Goal: Information Seeking & Learning: Learn about a topic

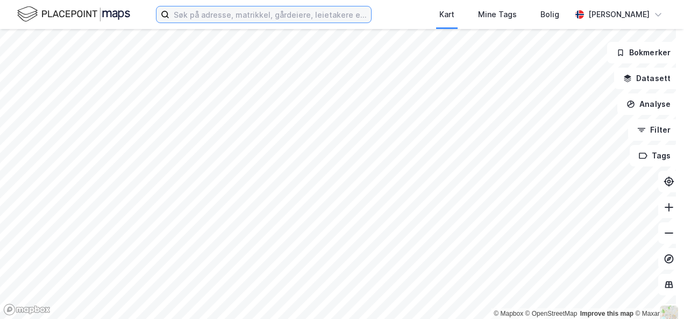
click at [186, 17] on input at bounding box center [270, 14] width 202 height 16
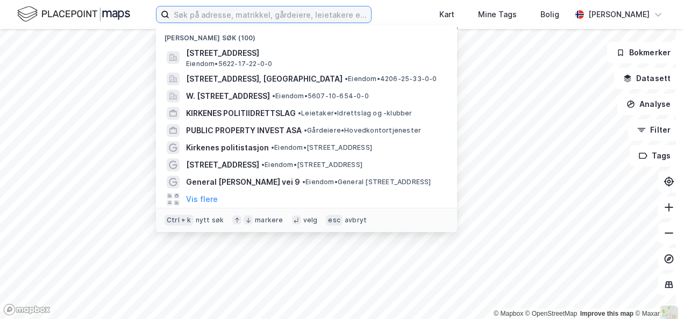
paste input "[STREET_ADDRESS]"
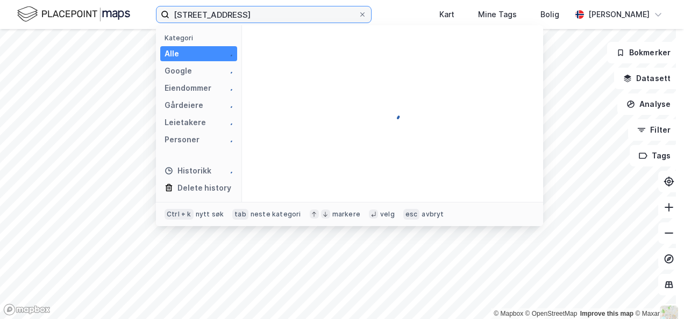
type input "[STREET_ADDRESS]"
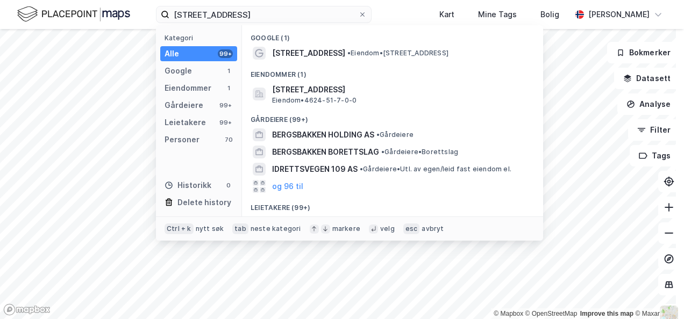
click at [327, 62] on div "Eiendommer (1)" at bounding box center [392, 71] width 301 height 19
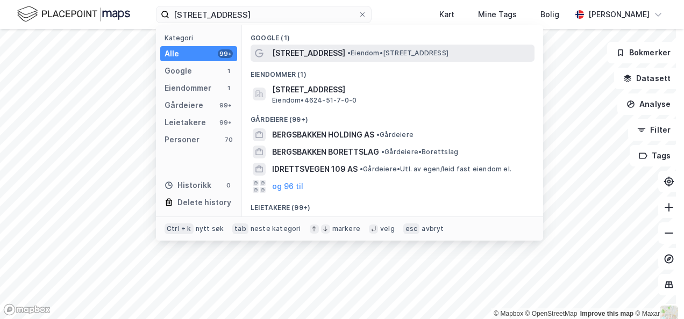
click at [329, 59] on span "[STREET_ADDRESS]" at bounding box center [308, 53] width 73 height 13
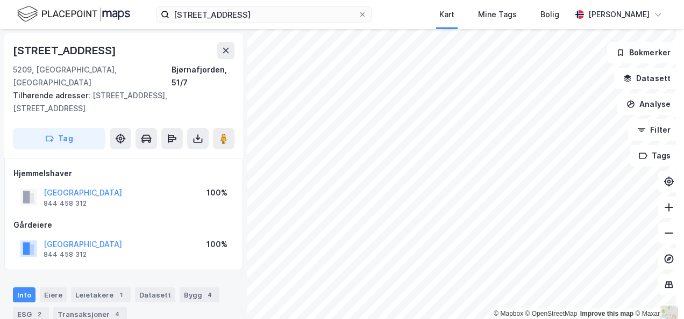
scroll to position [14, 0]
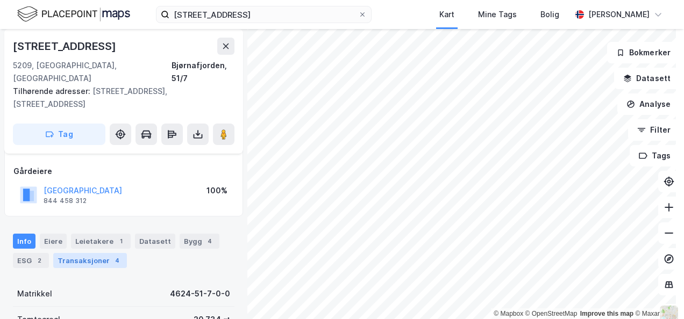
click at [89, 253] on div "Transaksjoner 4" at bounding box center [90, 260] width 74 height 15
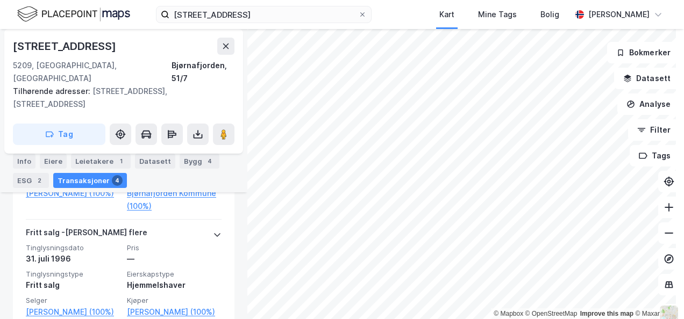
scroll to position [455, 0]
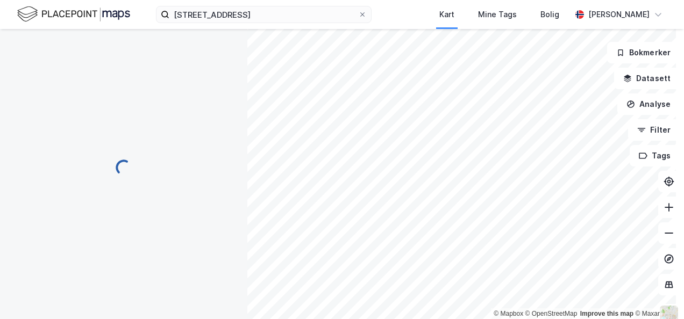
scroll to position [178, 0]
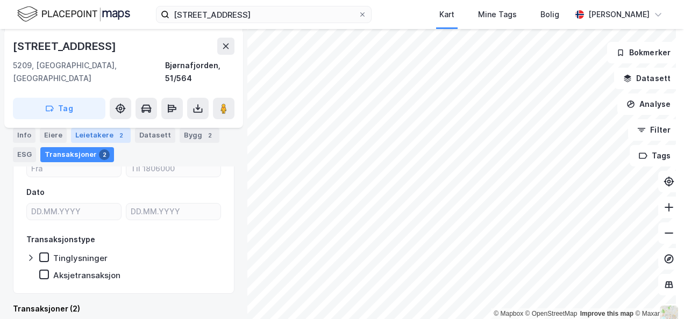
click at [101, 134] on div "Leietakere 2" at bounding box center [101, 135] width 60 height 15
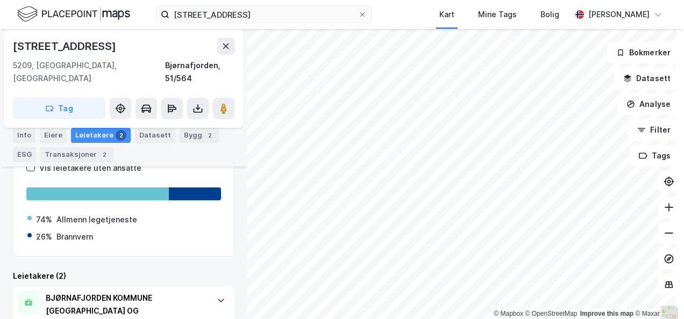
scroll to position [187, 0]
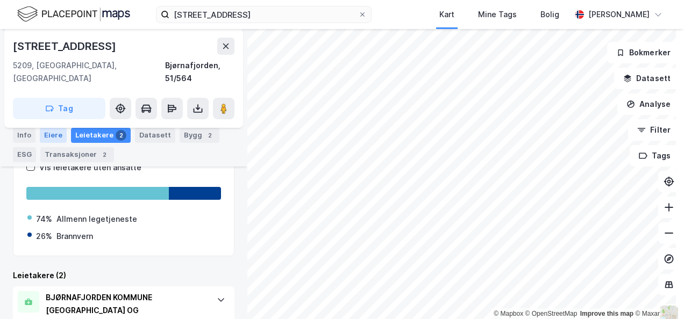
click at [56, 137] on div "Eiere" at bounding box center [53, 135] width 27 height 15
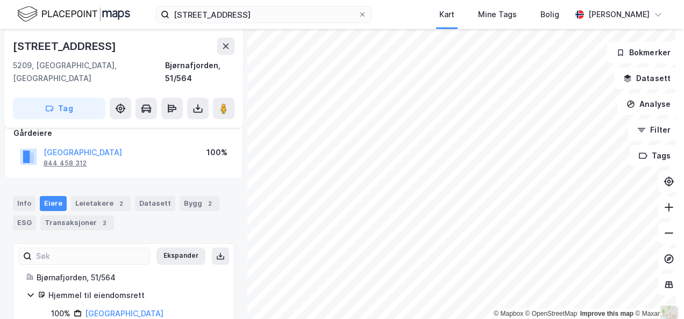
scroll to position [81, 0]
